Goal: Book appointment/travel/reservation

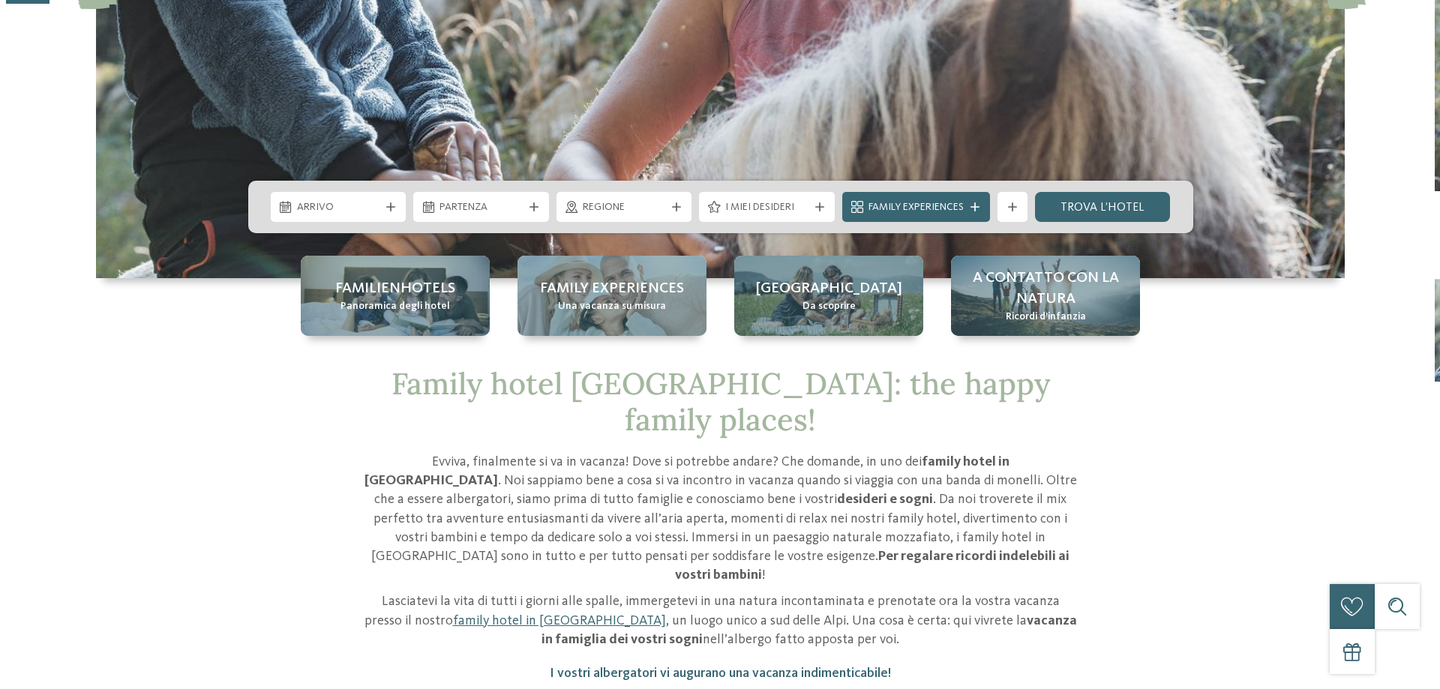
scroll to position [375, 0]
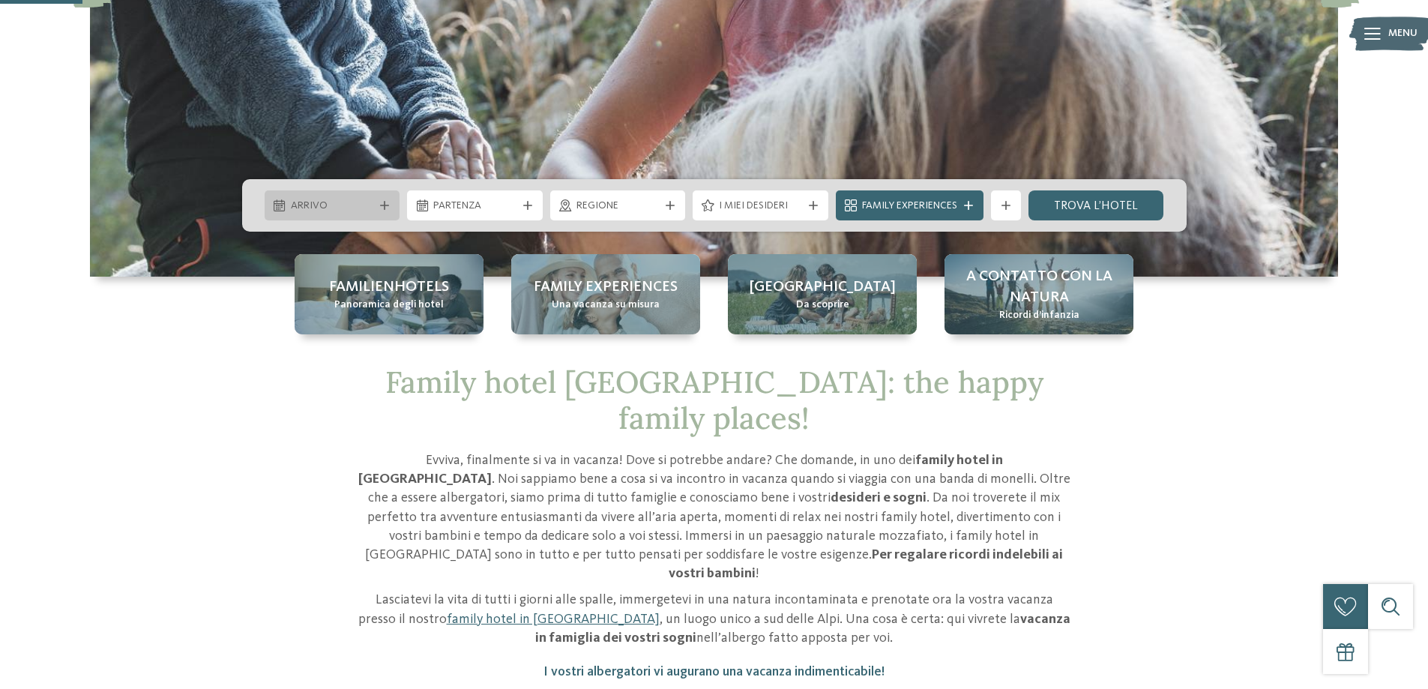
click at [382, 201] on icon at bounding box center [384, 205] width 9 height 9
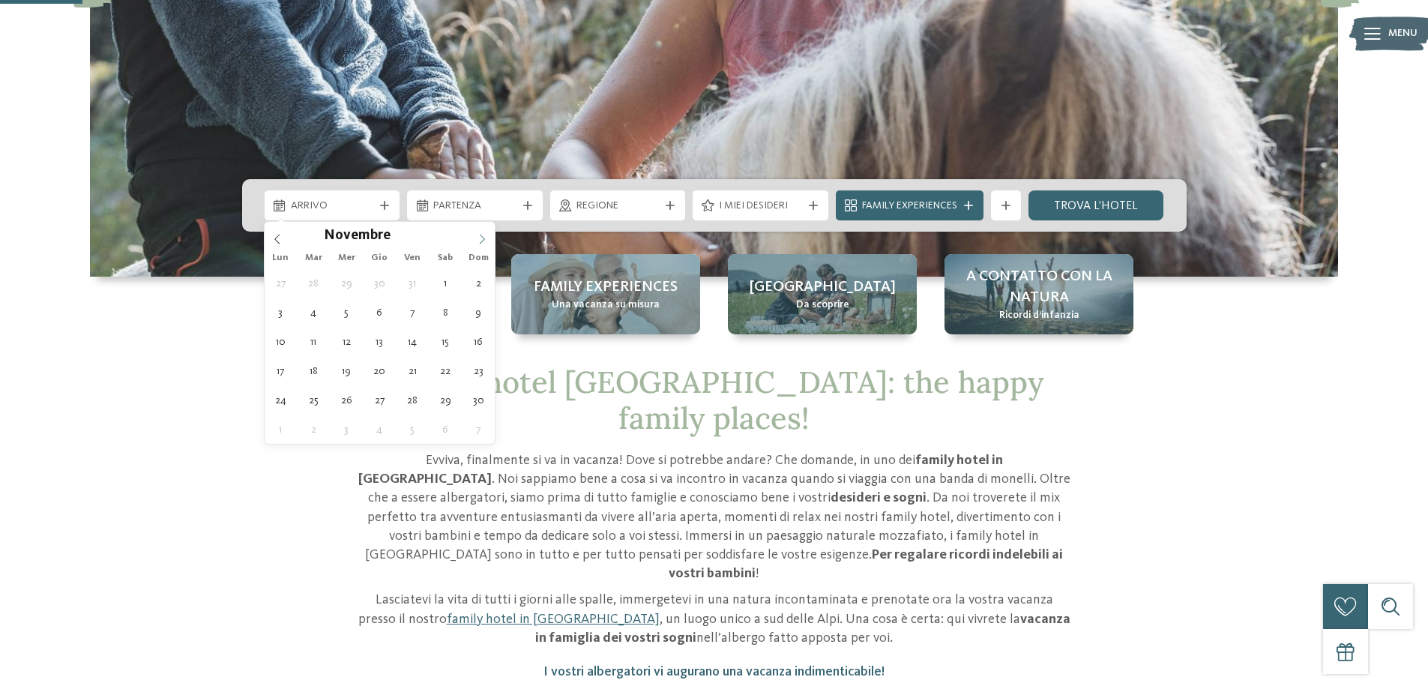
click at [480, 239] on icon at bounding box center [482, 239] width 10 height 10
type input "****"
click at [480, 239] on icon at bounding box center [482, 239] width 10 height 10
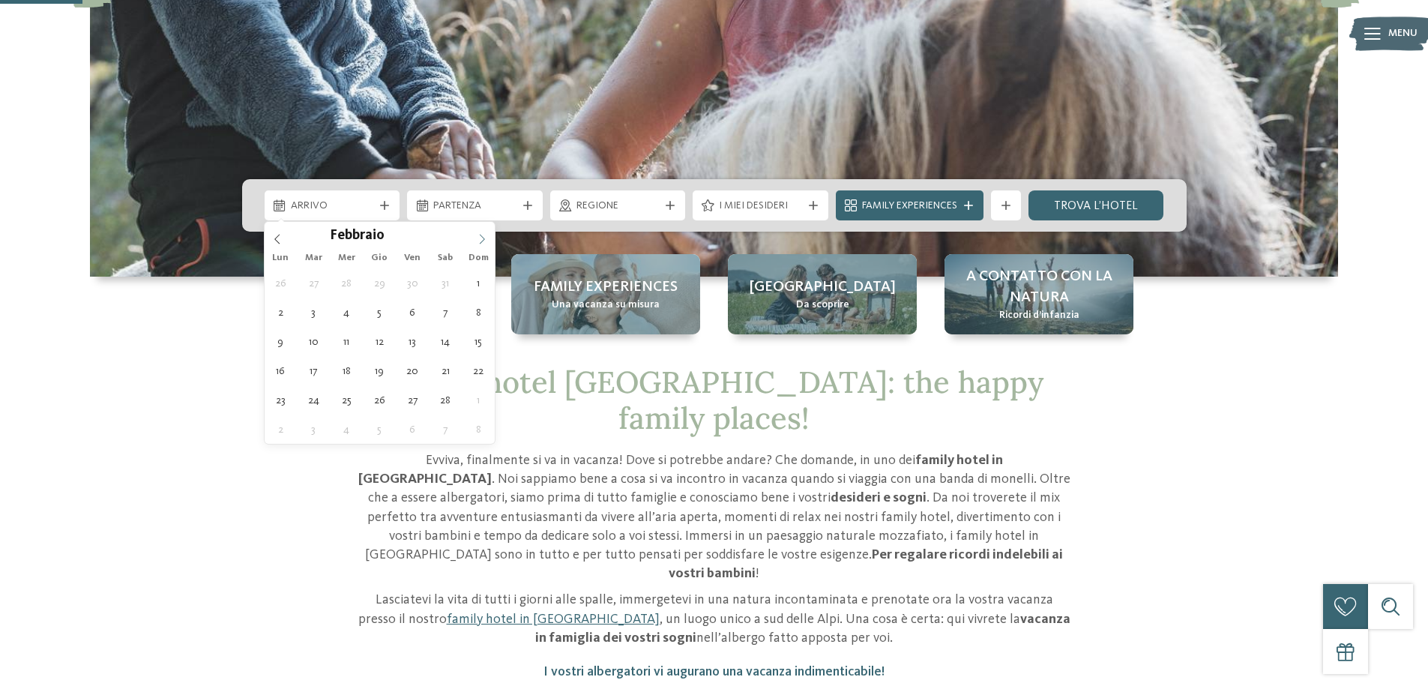
click at [480, 239] on icon at bounding box center [482, 239] width 10 height 10
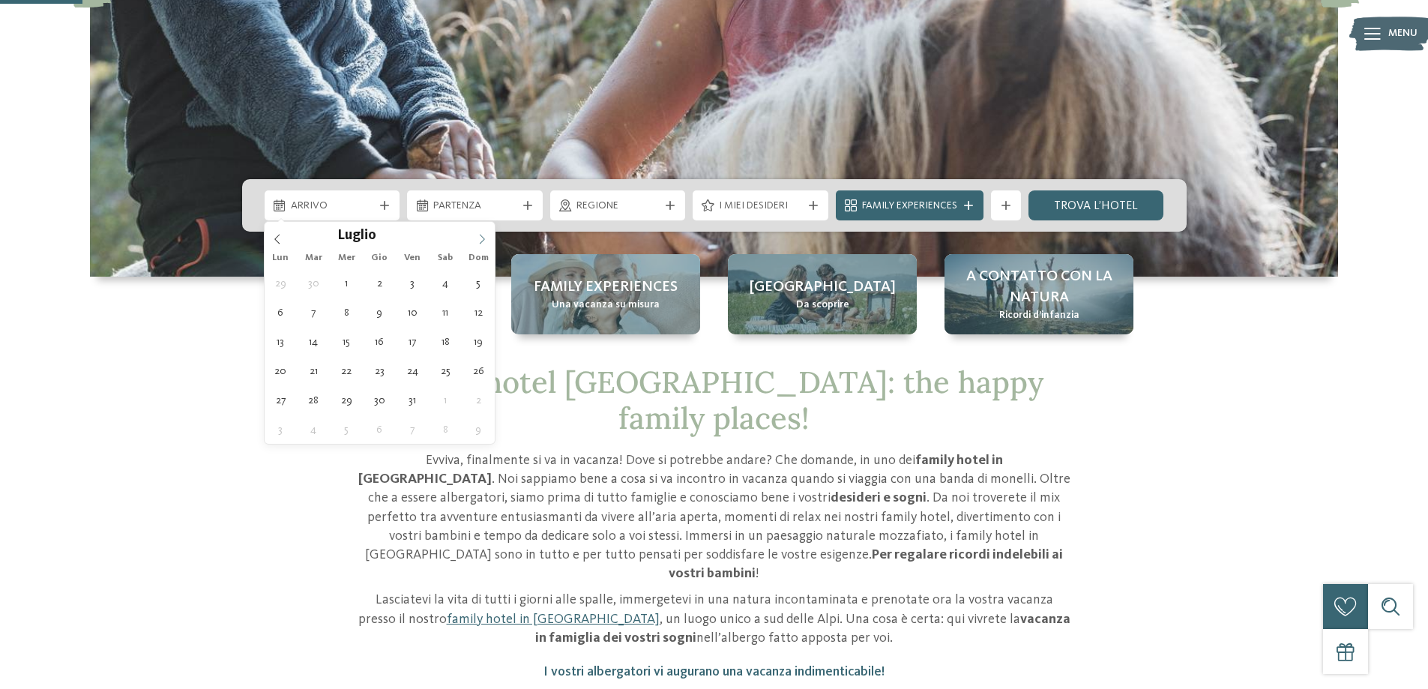
click at [480, 239] on icon at bounding box center [482, 239] width 10 height 10
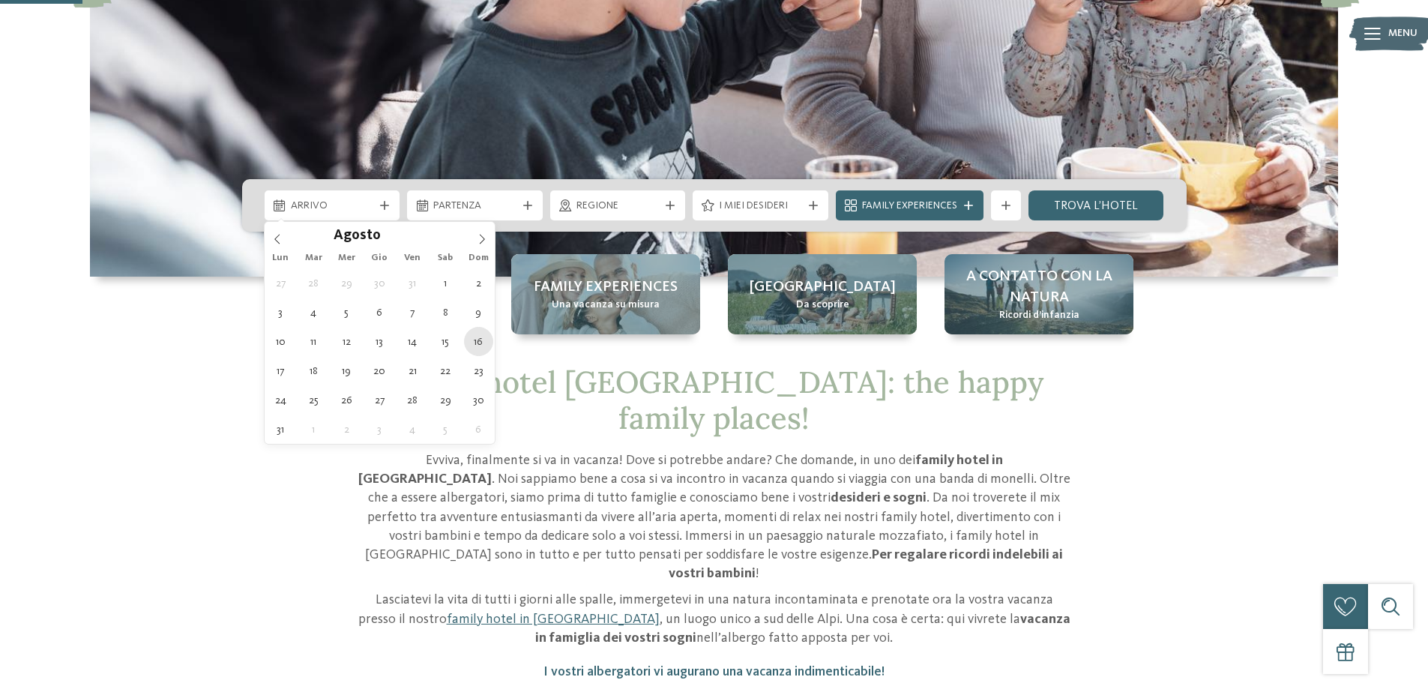
type div "[DATE]"
type input "****"
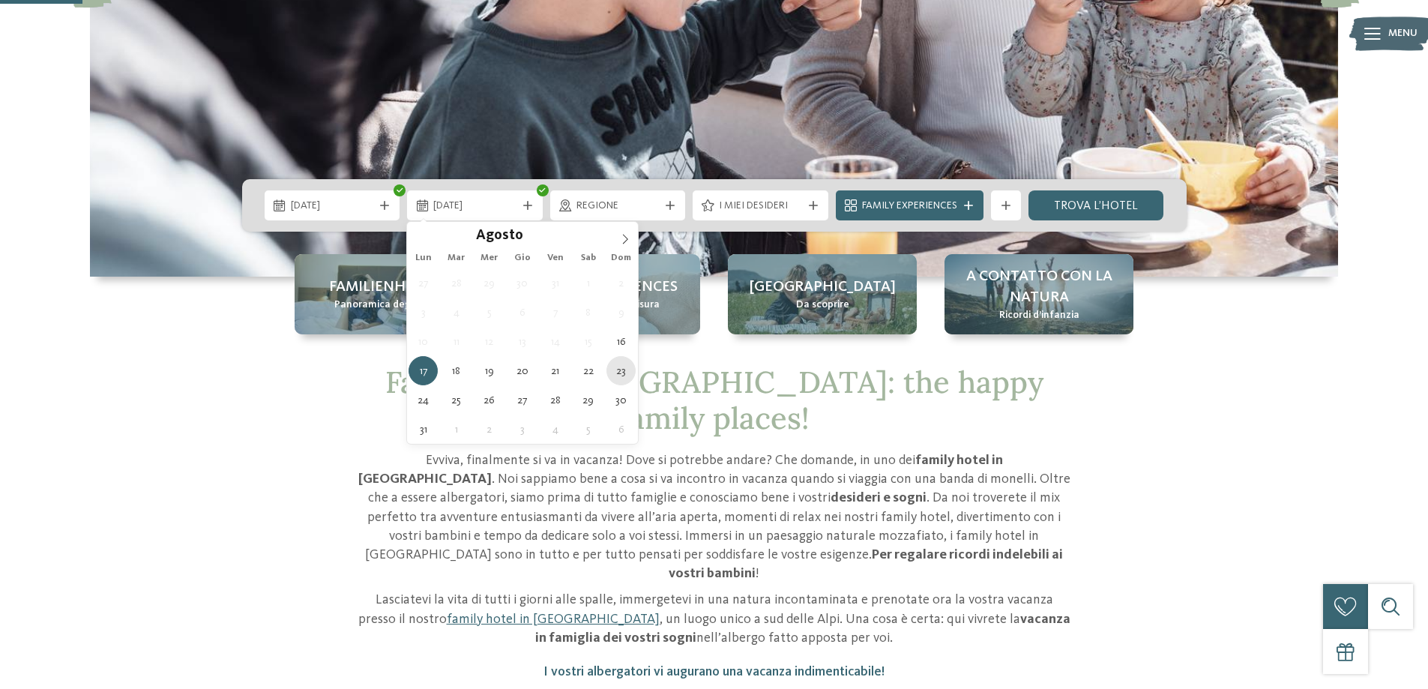
type div "[DATE]"
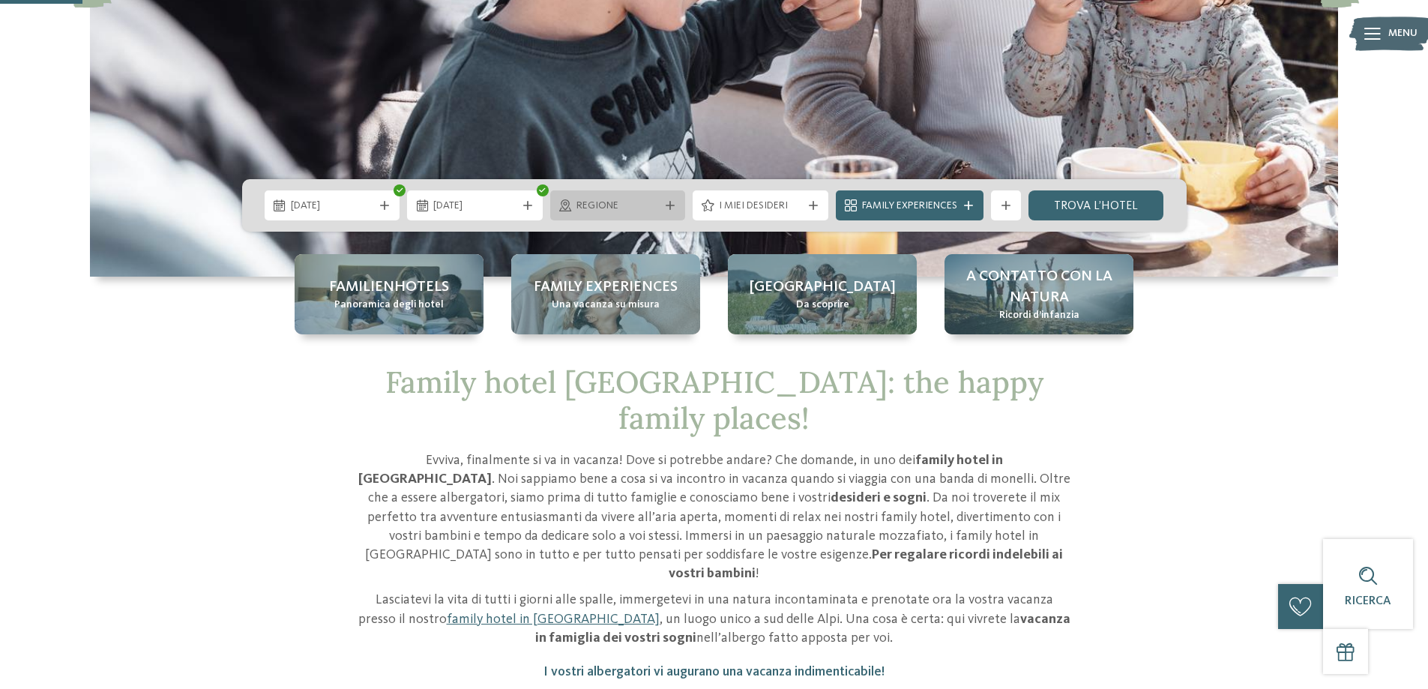
click at [667, 198] on div "Regione" at bounding box center [618, 205] width 136 height 30
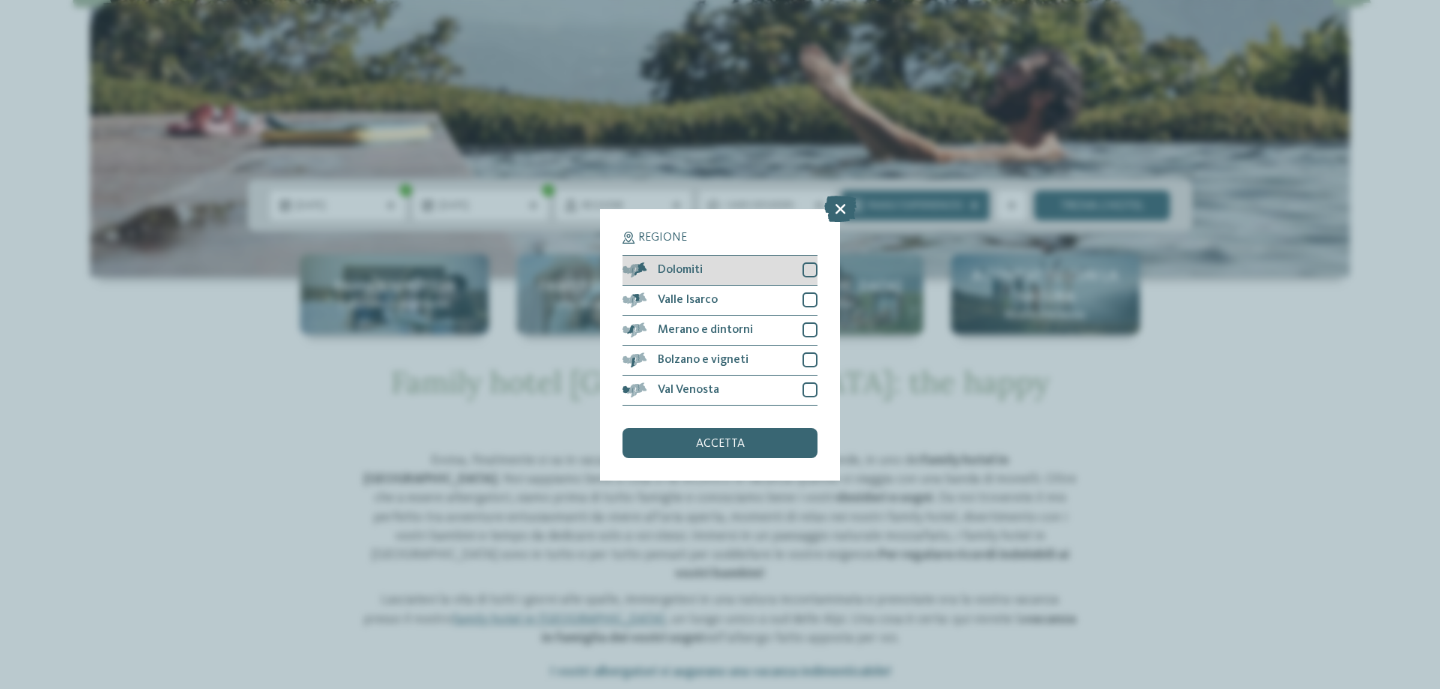
click at [706, 269] on div "Dolomiti" at bounding box center [719, 271] width 195 height 30
click at [729, 445] on span "accetta" at bounding box center [720, 444] width 49 height 12
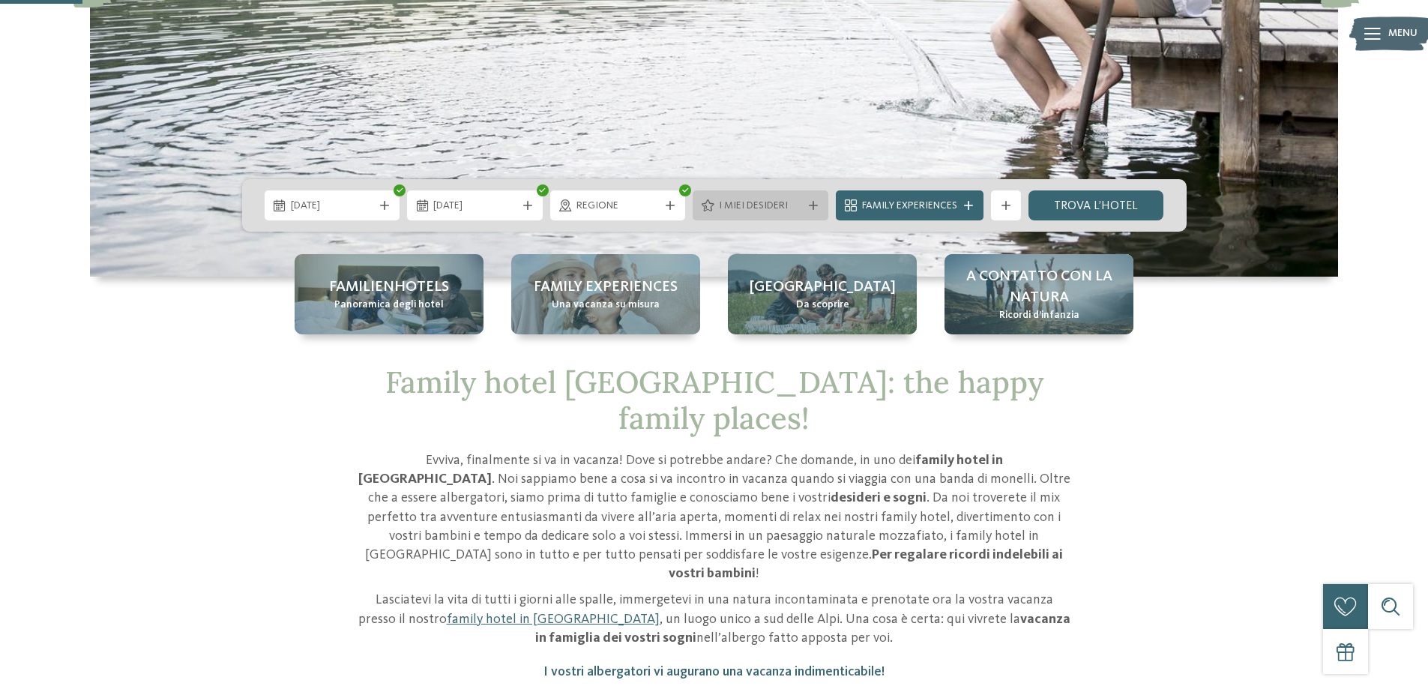
click at [742, 203] on span "I miei desideri" at bounding box center [760, 206] width 83 height 15
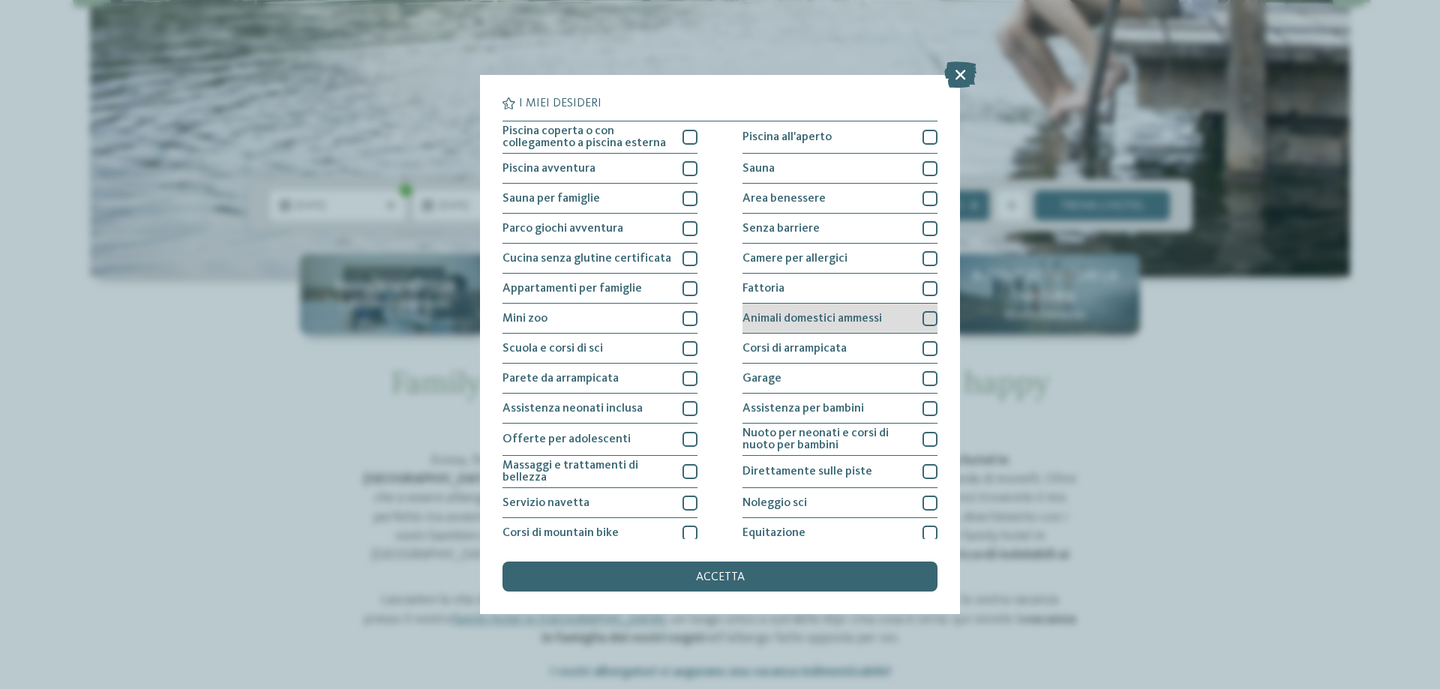
click at [808, 309] on div "Animali domestici ammessi" at bounding box center [839, 319] width 195 height 30
click at [758, 566] on div "accetta" at bounding box center [719, 577] width 435 height 30
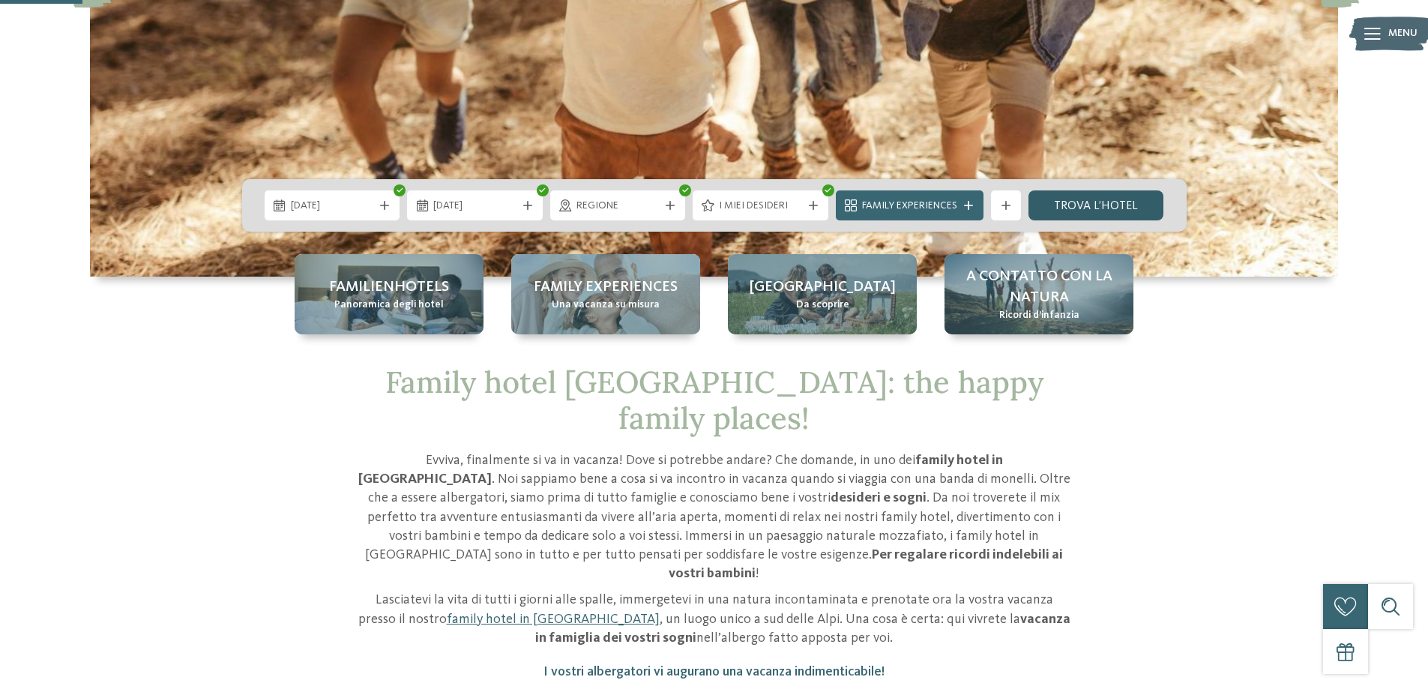
click at [1097, 206] on link "trova l’hotel" at bounding box center [1097, 205] width 136 height 30
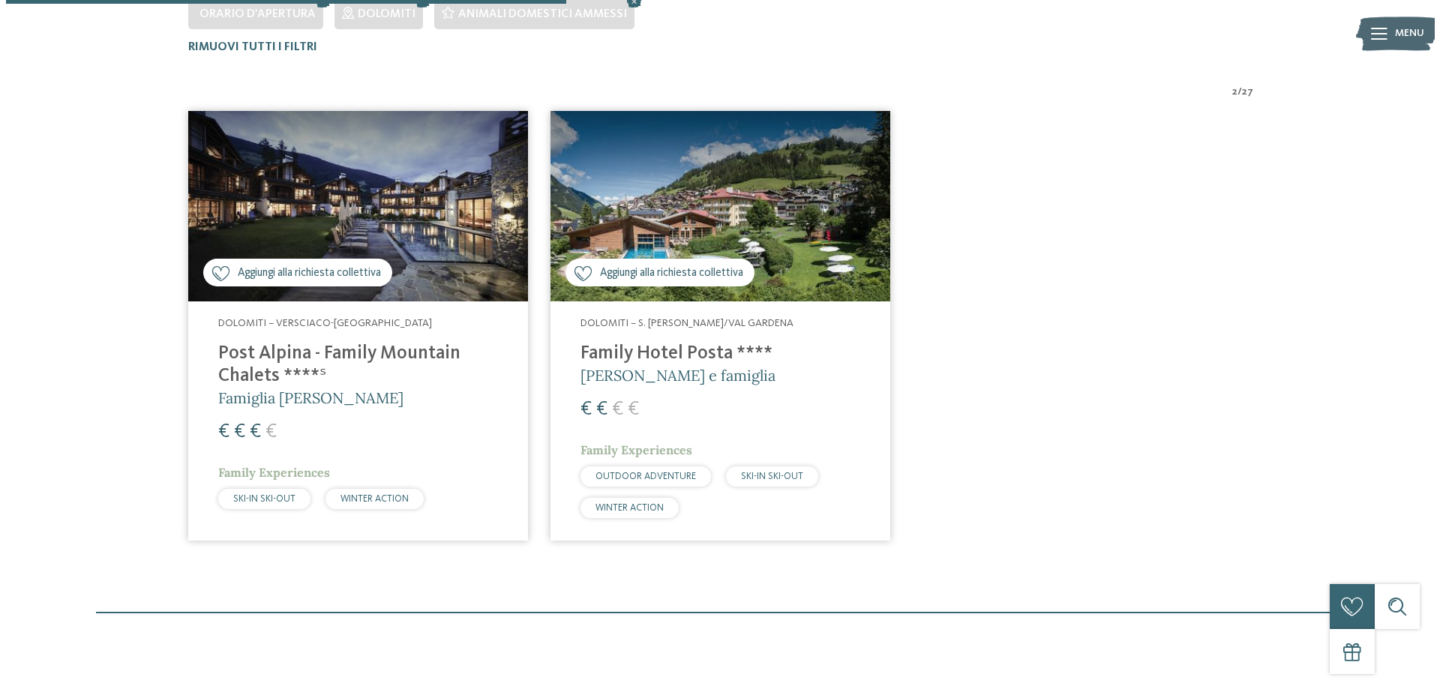
scroll to position [492, 0]
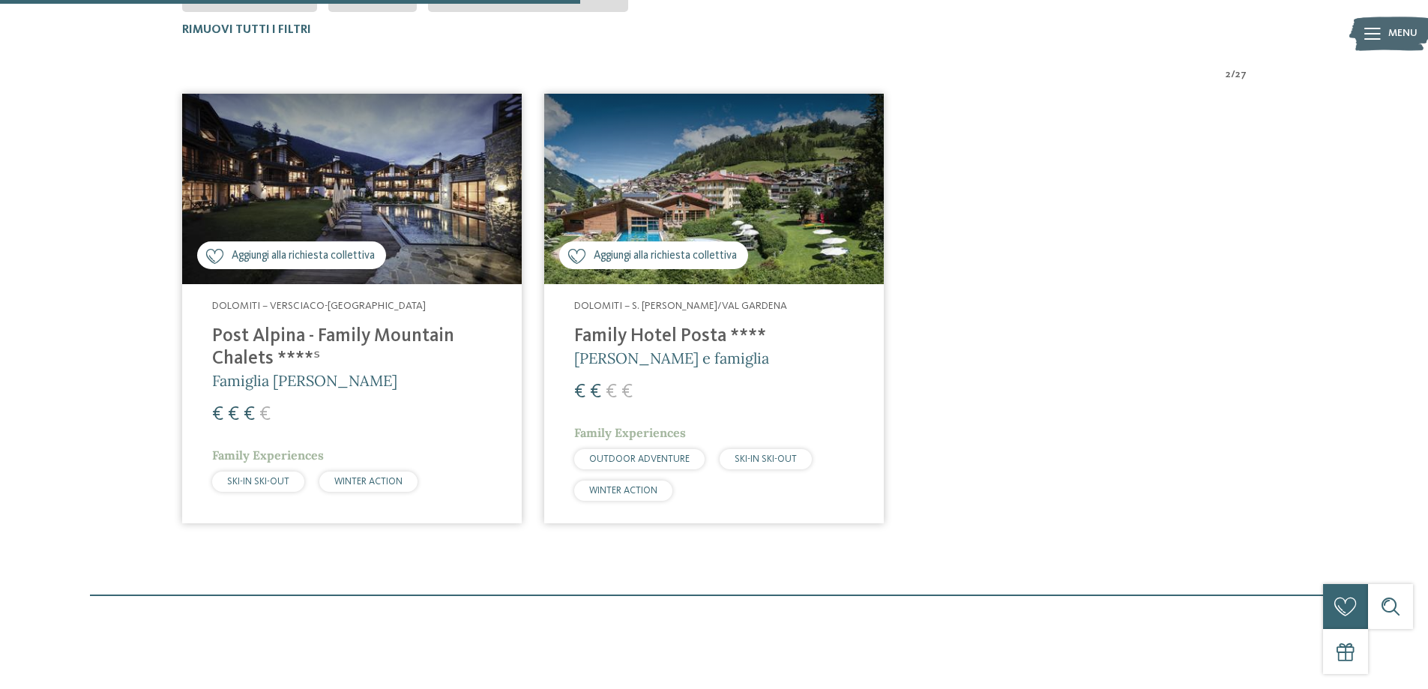
click at [632, 332] on h4 "Family Hotel Posta ****" at bounding box center [714, 336] width 280 height 22
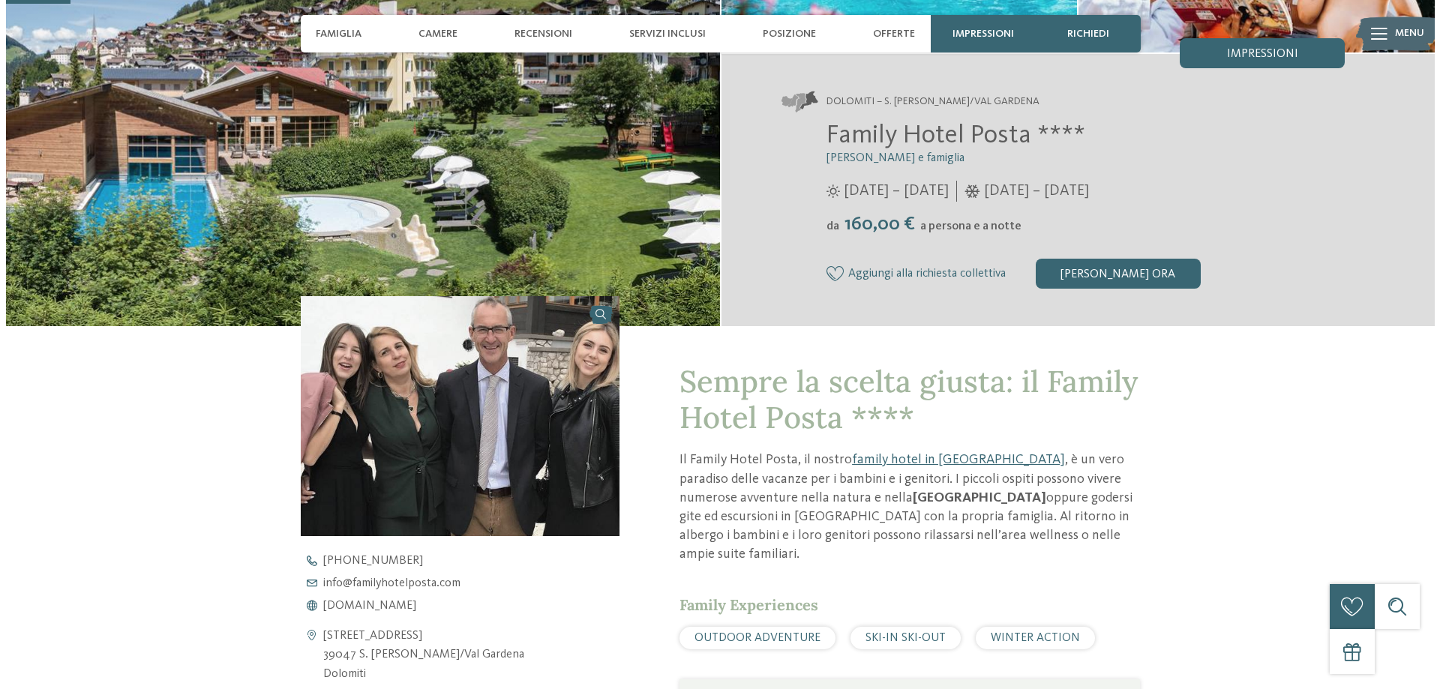
scroll to position [375, 0]
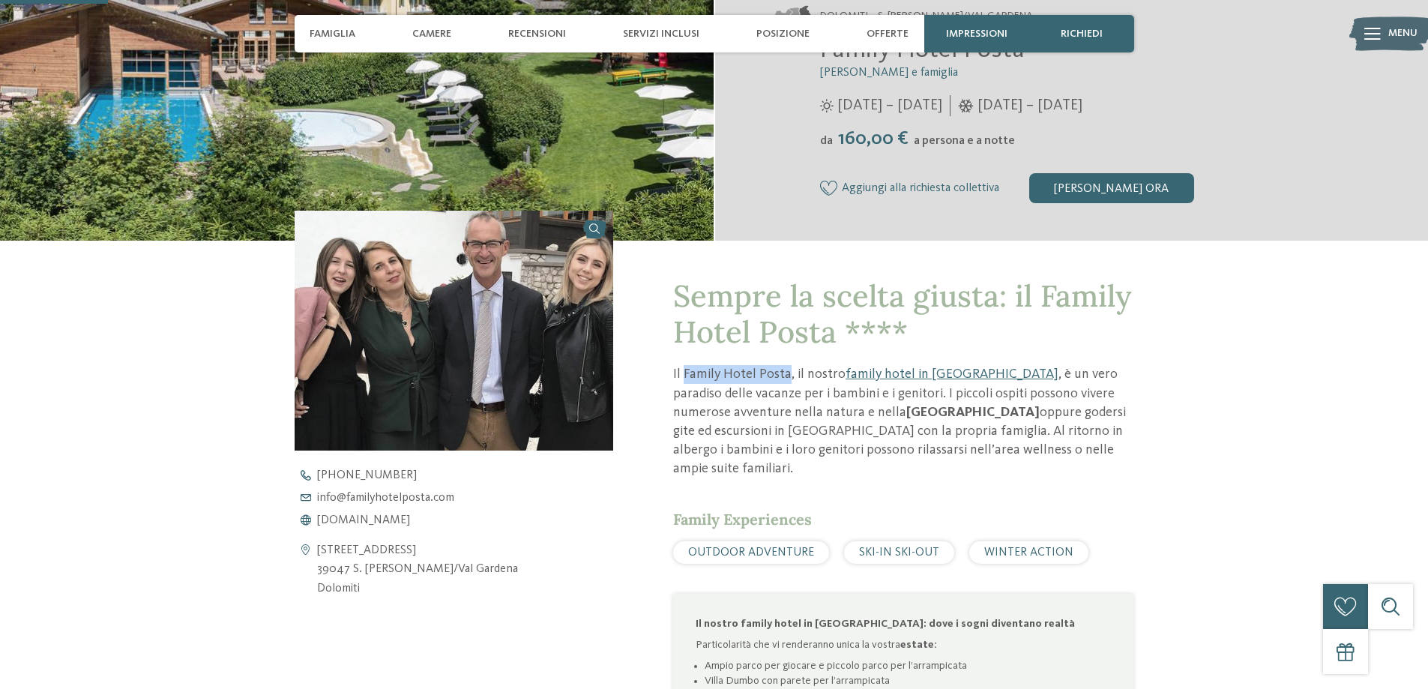
drag, startPoint x: 683, startPoint y: 371, endPoint x: 787, endPoint y: 379, distance: 103.7
click at [787, 379] on p "Il Family Hotel Posta, il nostro family hotel in Val Gardena , è un vero paradi…" at bounding box center [903, 421] width 460 height 113
copy p "Family Hotel Posta"
